Goal: Check status: Check status

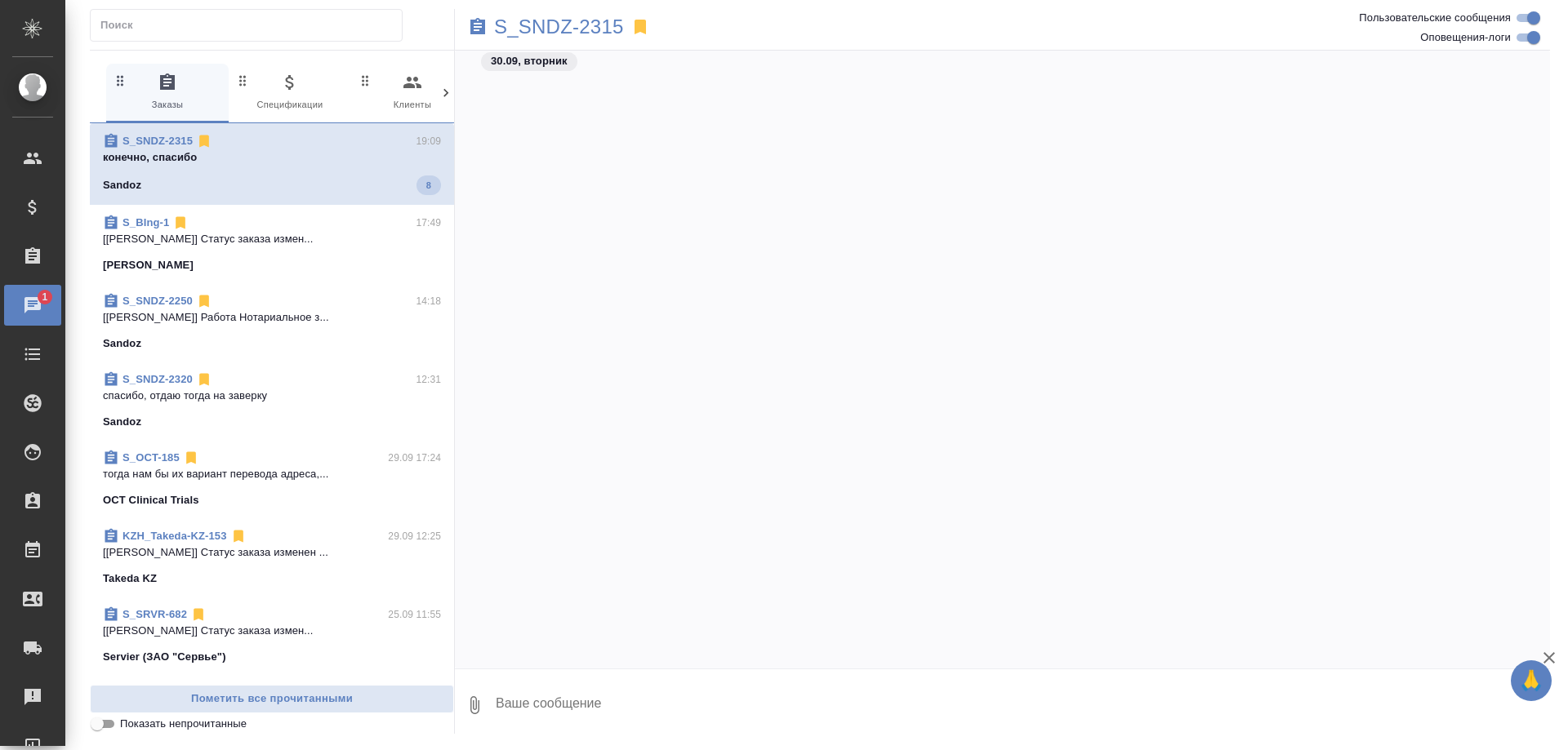
scroll to position [145343, 0]
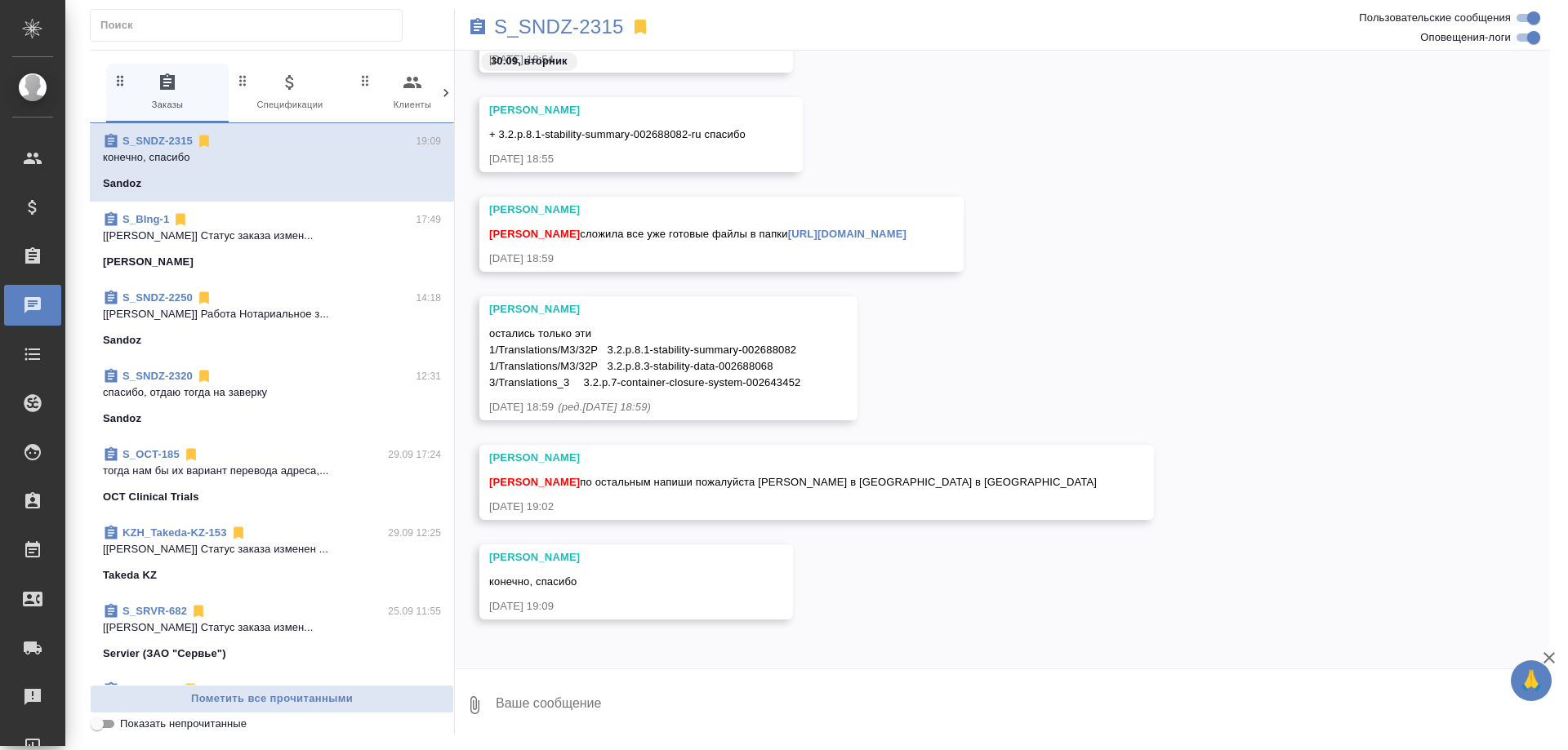
click at [326, 240] on p "[[PERSON_NAME]] Статус заказа измен..." at bounding box center [271, 235] width 338 height 16
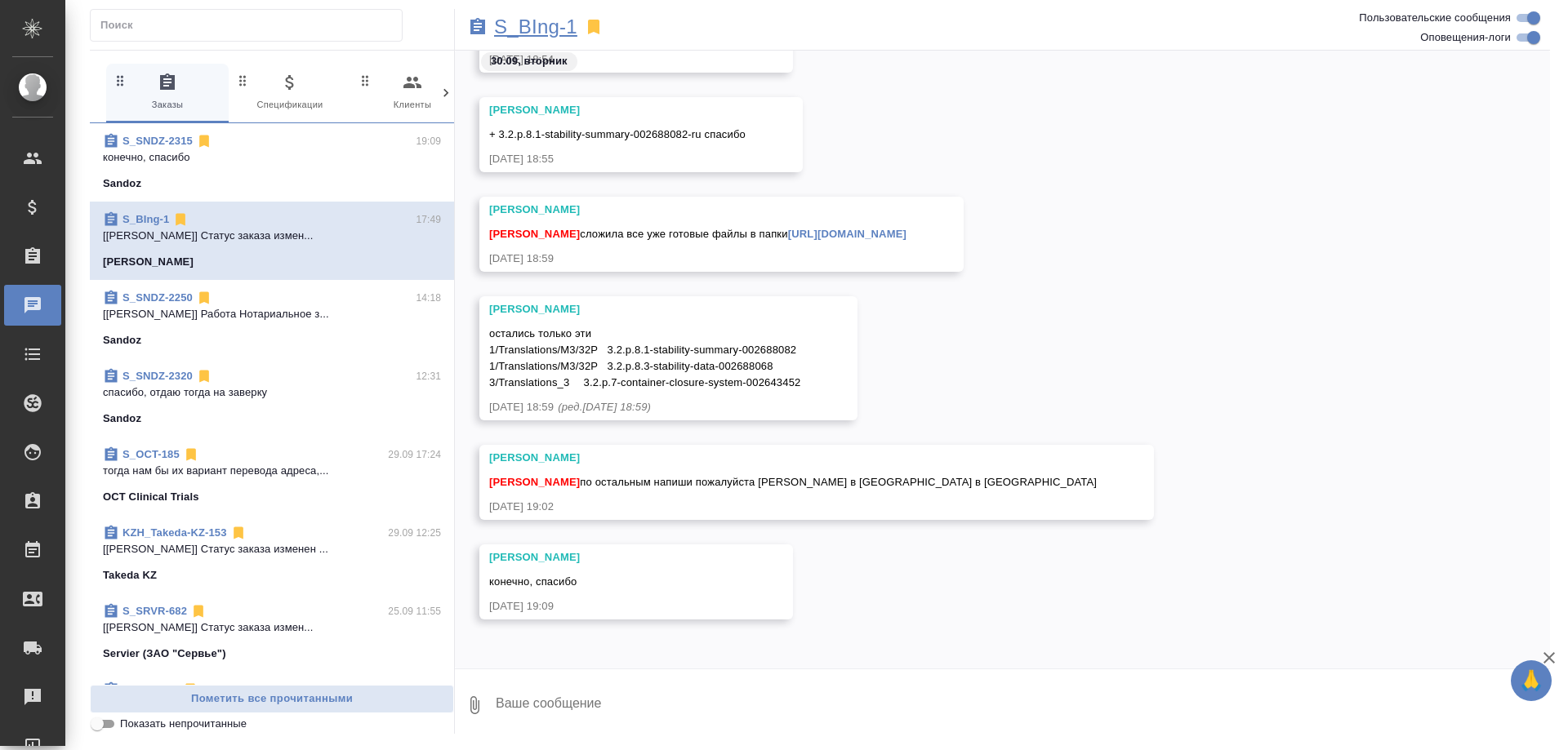
click at [540, 24] on p "S_BIng-1" at bounding box center [536, 27] width 83 height 16
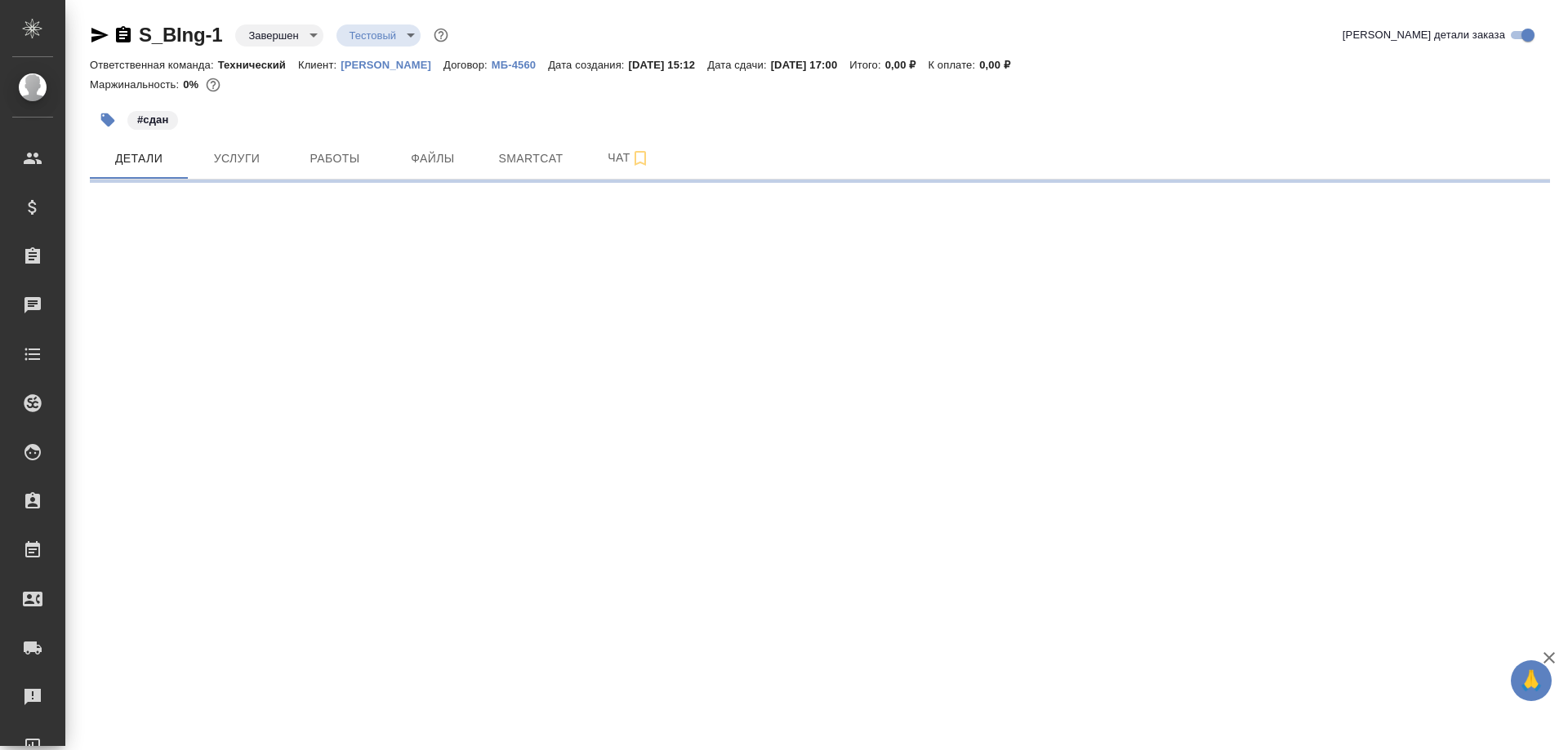
select select "RU"
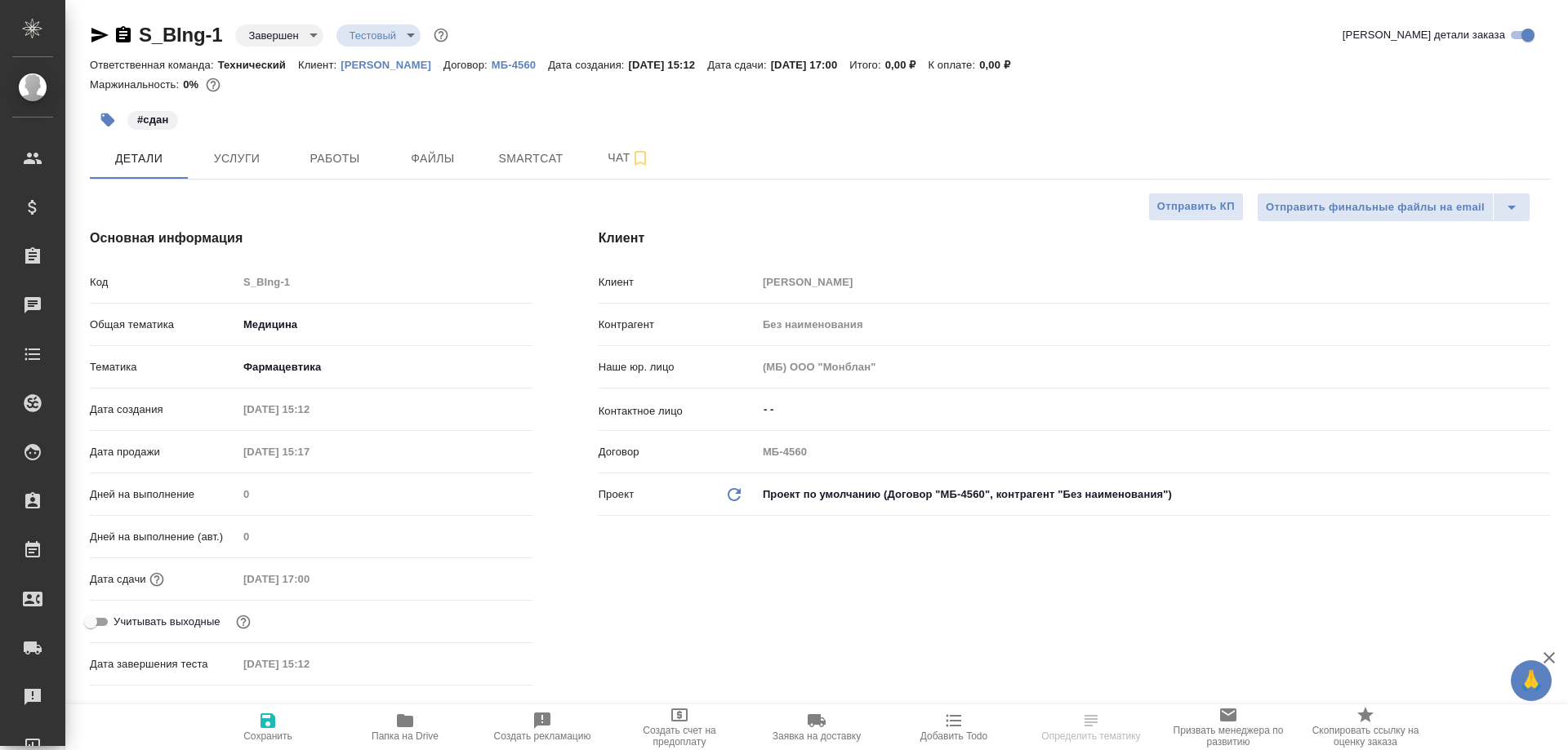
type textarea "x"
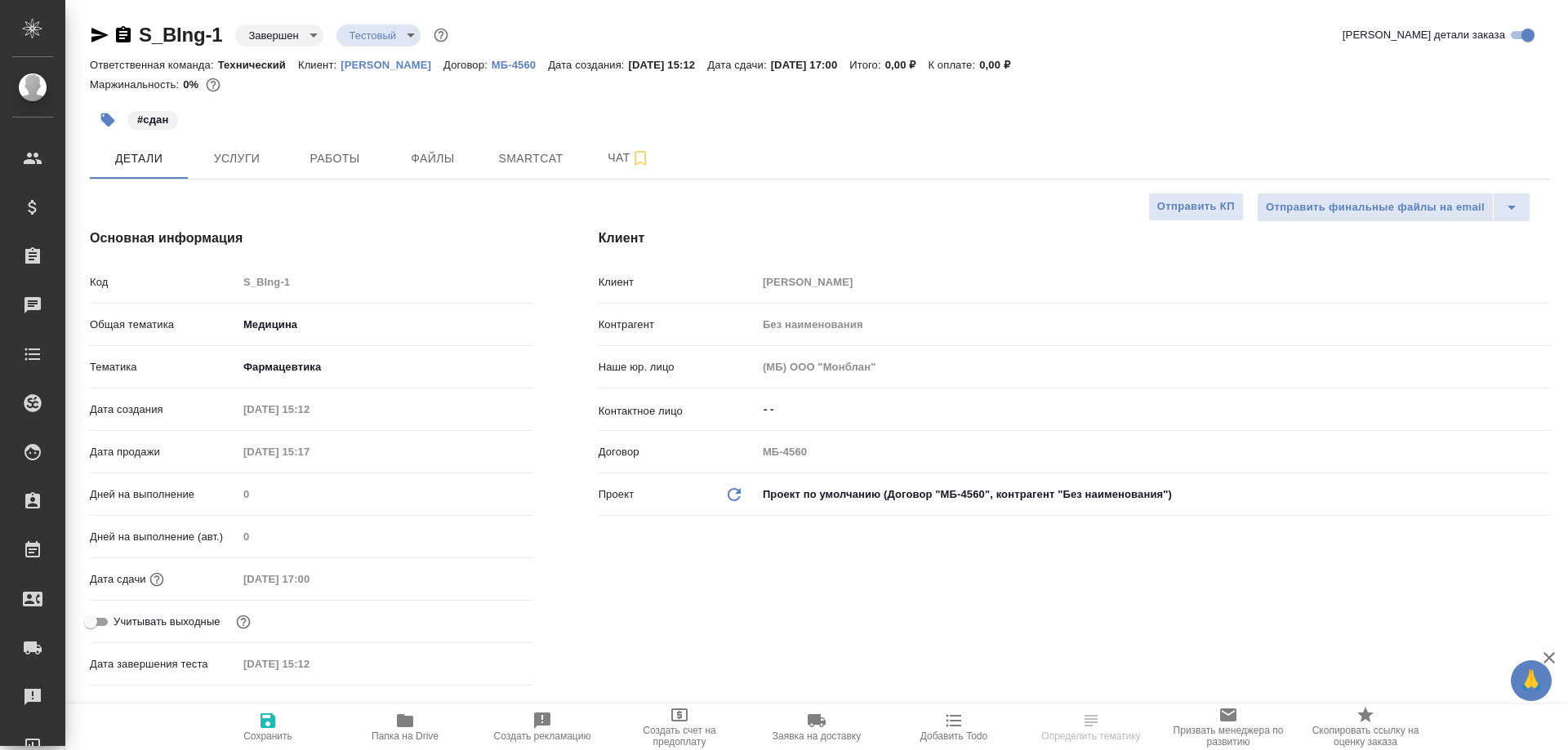
type textarea "x"
type input "Сергеева Анастасия"
